Goal: Navigation & Orientation: Find specific page/section

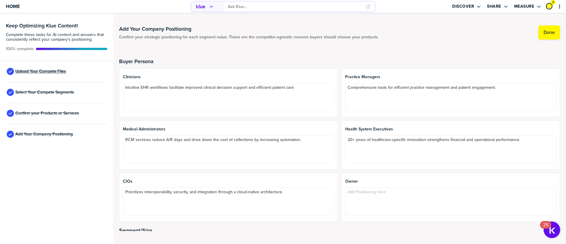
click at [53, 69] on span "Upload Your Compete Files" at bounding box center [40, 71] width 51 height 5
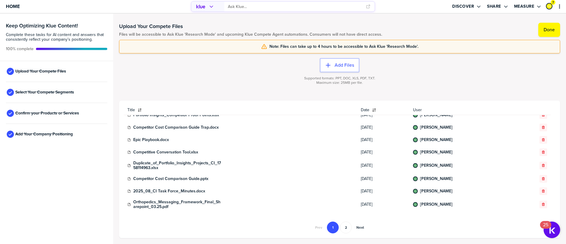
scroll to position [229, 0]
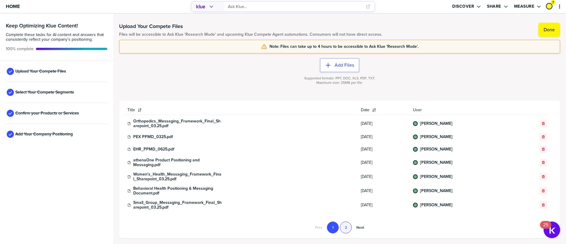
click at [345, 225] on button "2" at bounding box center [346, 228] width 12 height 12
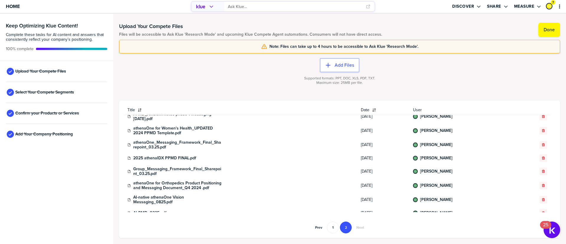
scroll to position [0, 0]
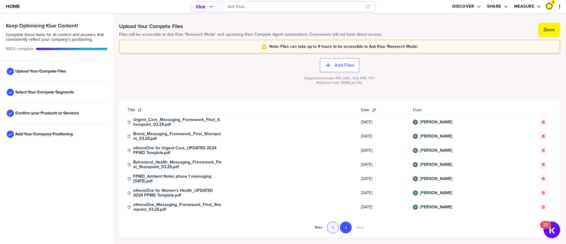
click at [329, 227] on button "1" at bounding box center [333, 228] width 12 height 12
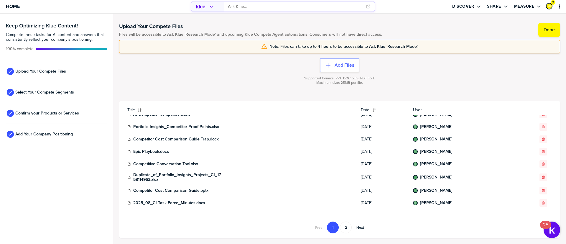
scroll to position [229, 0]
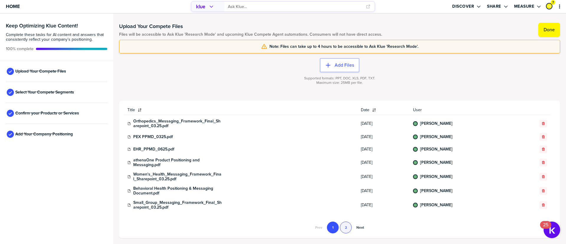
click at [348, 227] on button "2" at bounding box center [346, 228] width 12 height 12
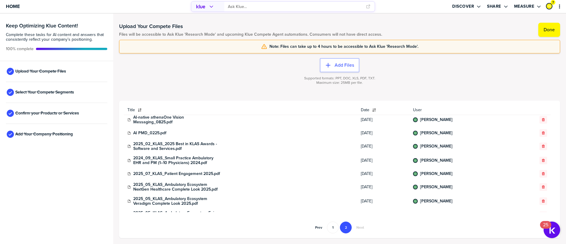
scroll to position [195, 0]
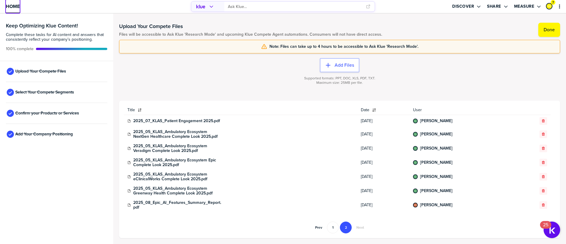
click at [15, 6] on span "Home" at bounding box center [13, 6] width 14 height 5
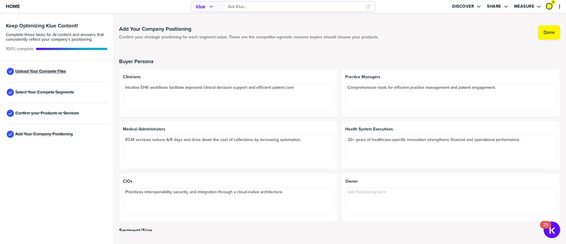
click at [29, 68] on div "Upload Your Compete Files" at bounding box center [56, 71] width 101 height 21
click at [38, 72] on span "Upload Your Compete Files" at bounding box center [40, 71] width 51 height 5
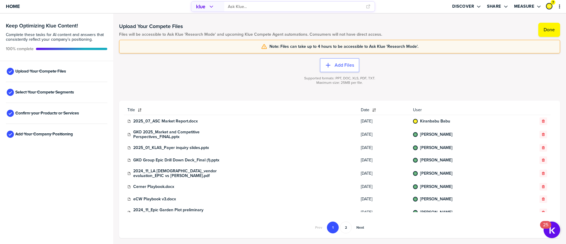
click at [139, 111] on icon "button" at bounding box center [139, 110] width 5 height 5
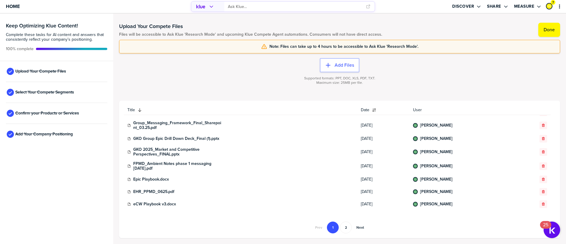
scroll to position [237, 0]
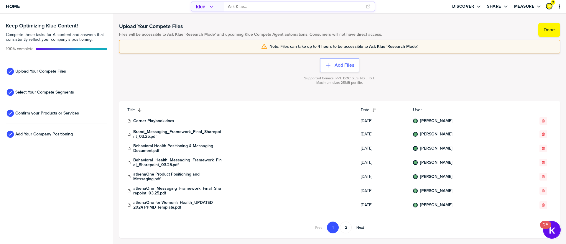
click at [555, 224] on img "Open Resource Center, 25 new notifications" at bounding box center [552, 230] width 17 height 17
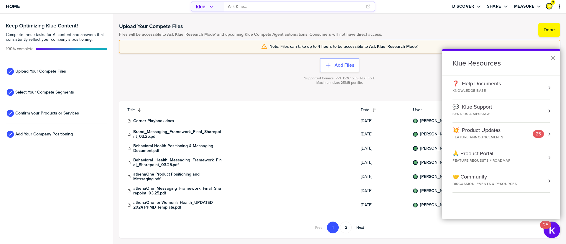
click at [554, 56] on button "×" at bounding box center [553, 57] width 6 height 9
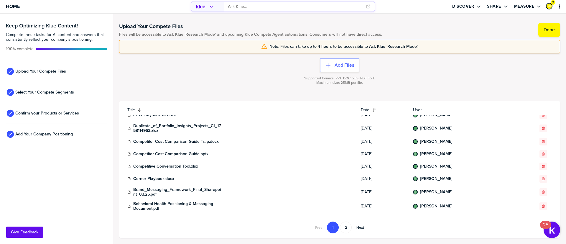
scroll to position [193, 0]
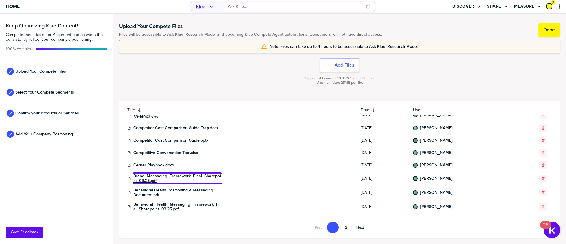
click at [200, 176] on link "Brand_Messaging_Framework_Final_Sharepoint_03.25.pdf" at bounding box center [177, 178] width 88 height 9
click at [174, 174] on link "Brand_Messaging_Framework_Final_Sharepoint_03.25.pdf" at bounding box center [177, 178] width 88 height 9
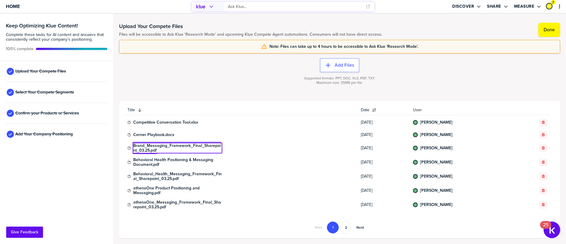
scroll to position [237, 0]
